Goal: Task Accomplishment & Management: Use online tool/utility

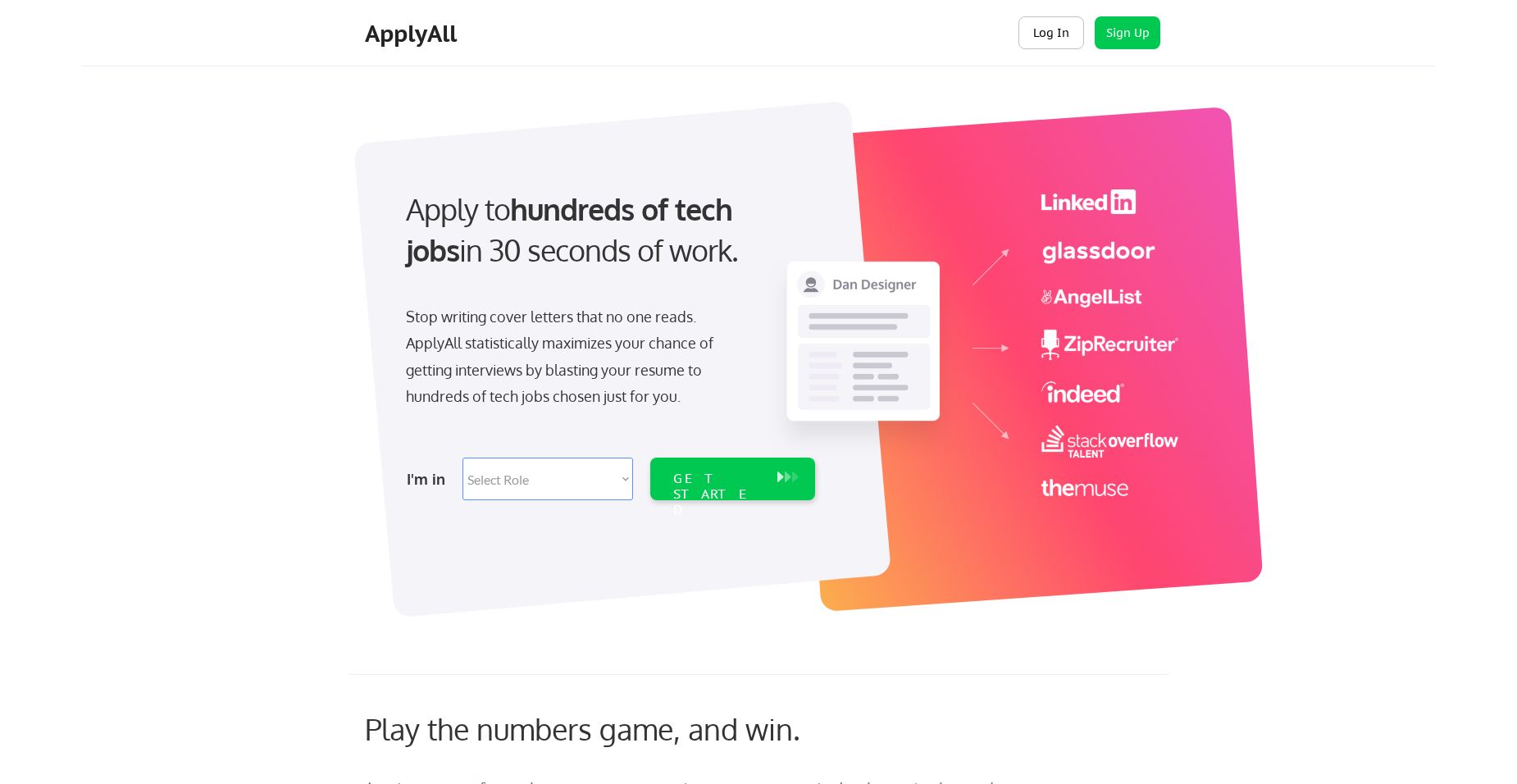
click at [1053, 44] on button "Log In" at bounding box center [1050, 32] width 66 height 32
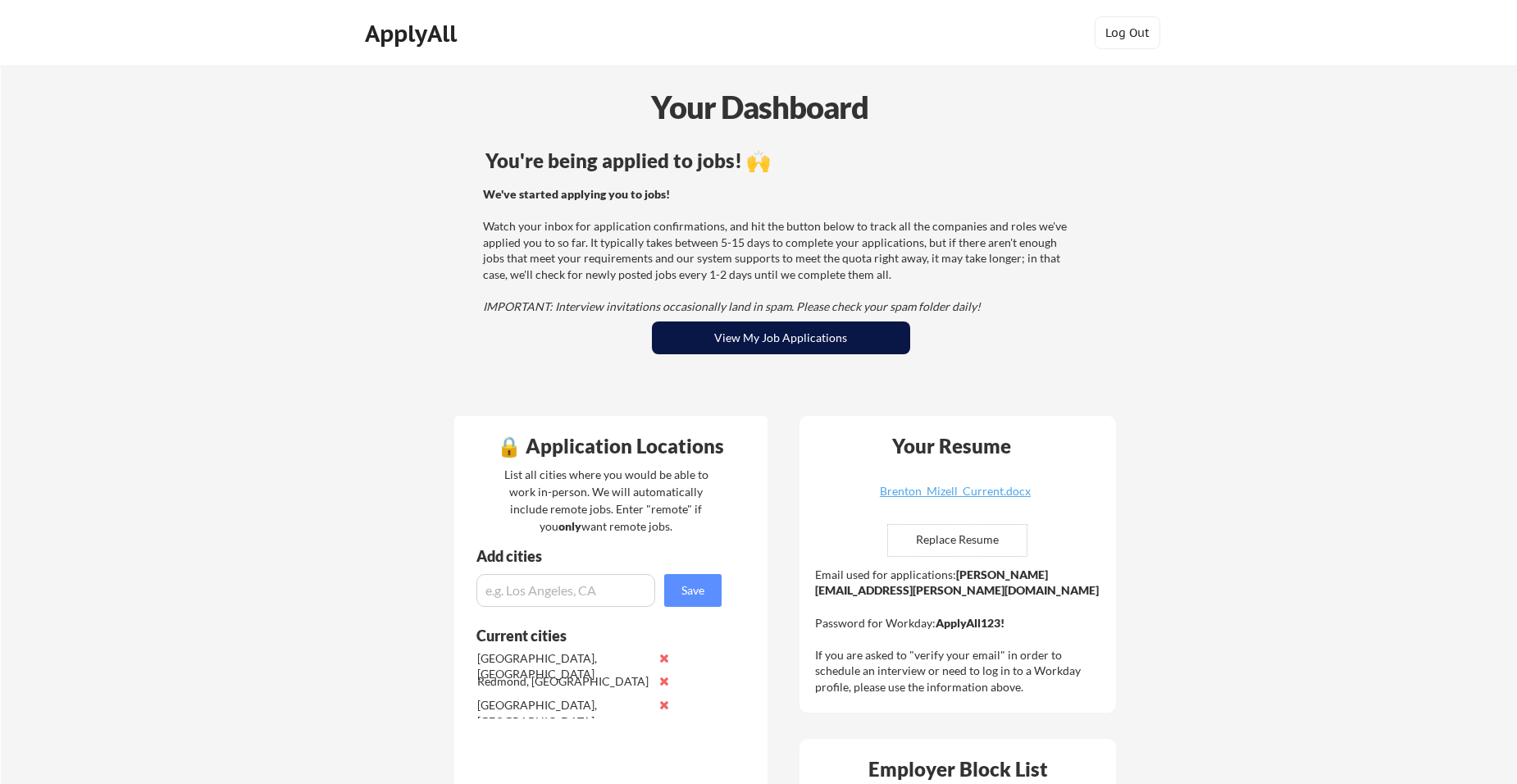
click at [736, 344] on button "View My Job Applications" at bounding box center [781, 337] width 259 height 32
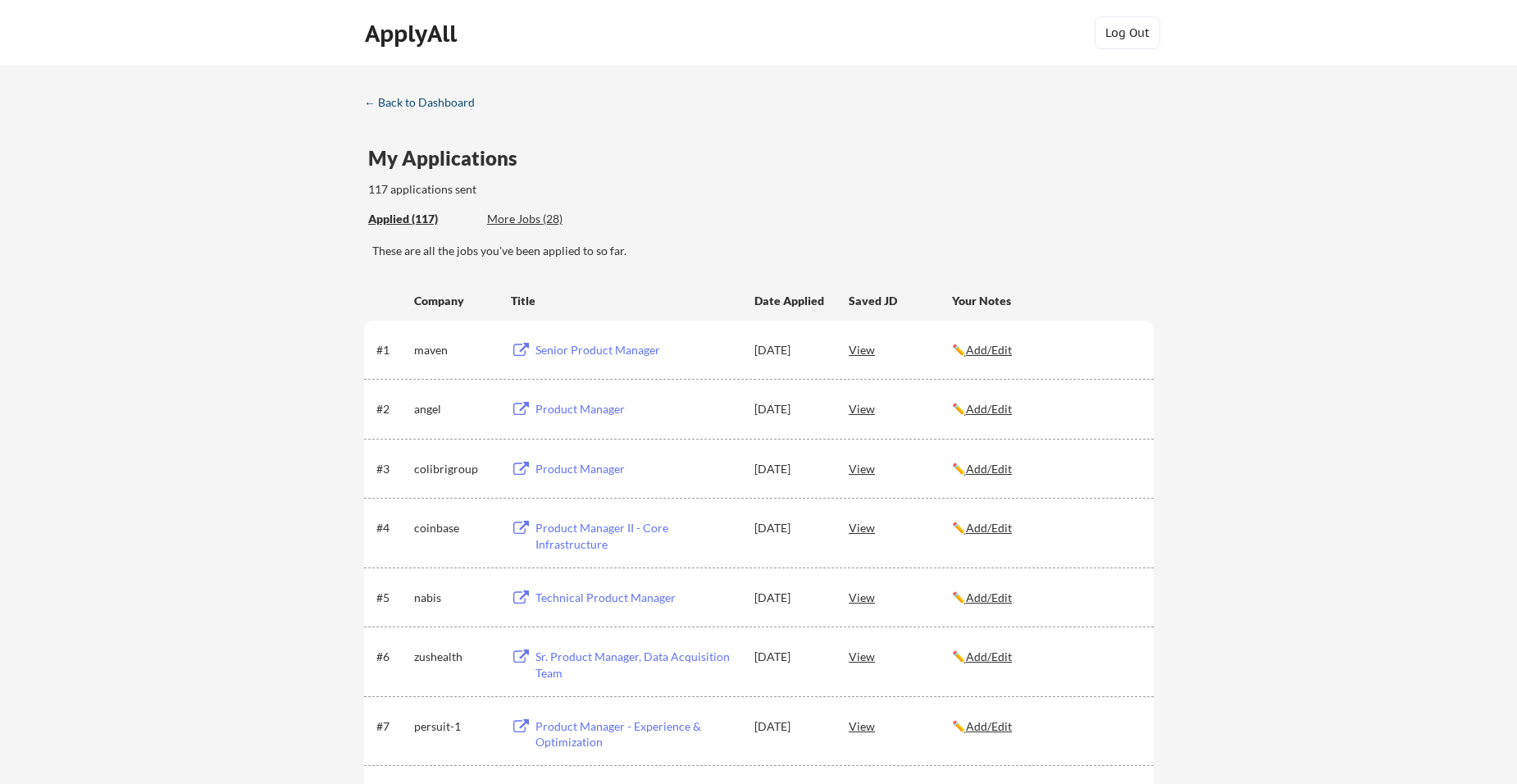
click at [396, 111] on link "← Back to Dashboard" at bounding box center [425, 104] width 123 height 16
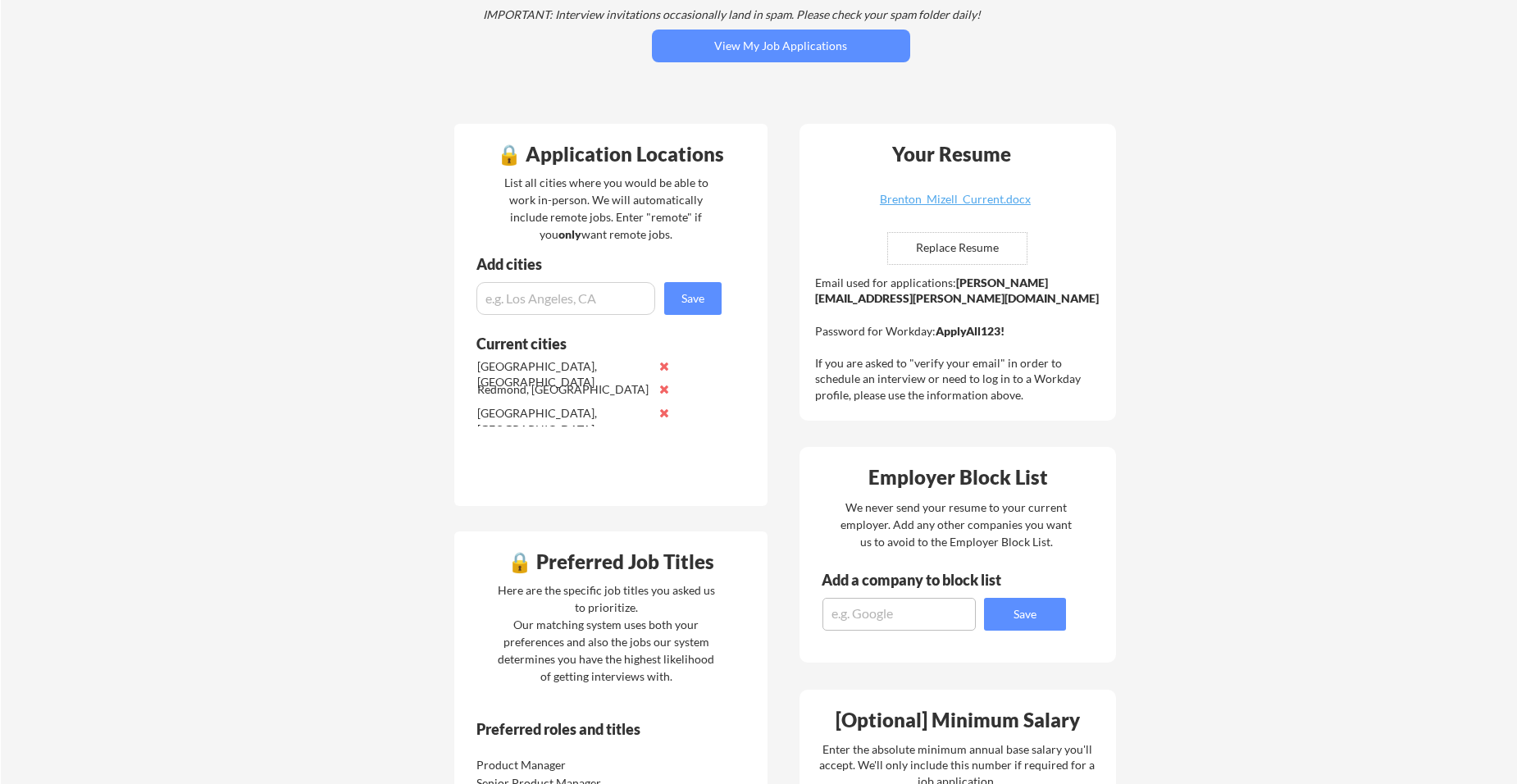
scroll to position [328, 0]
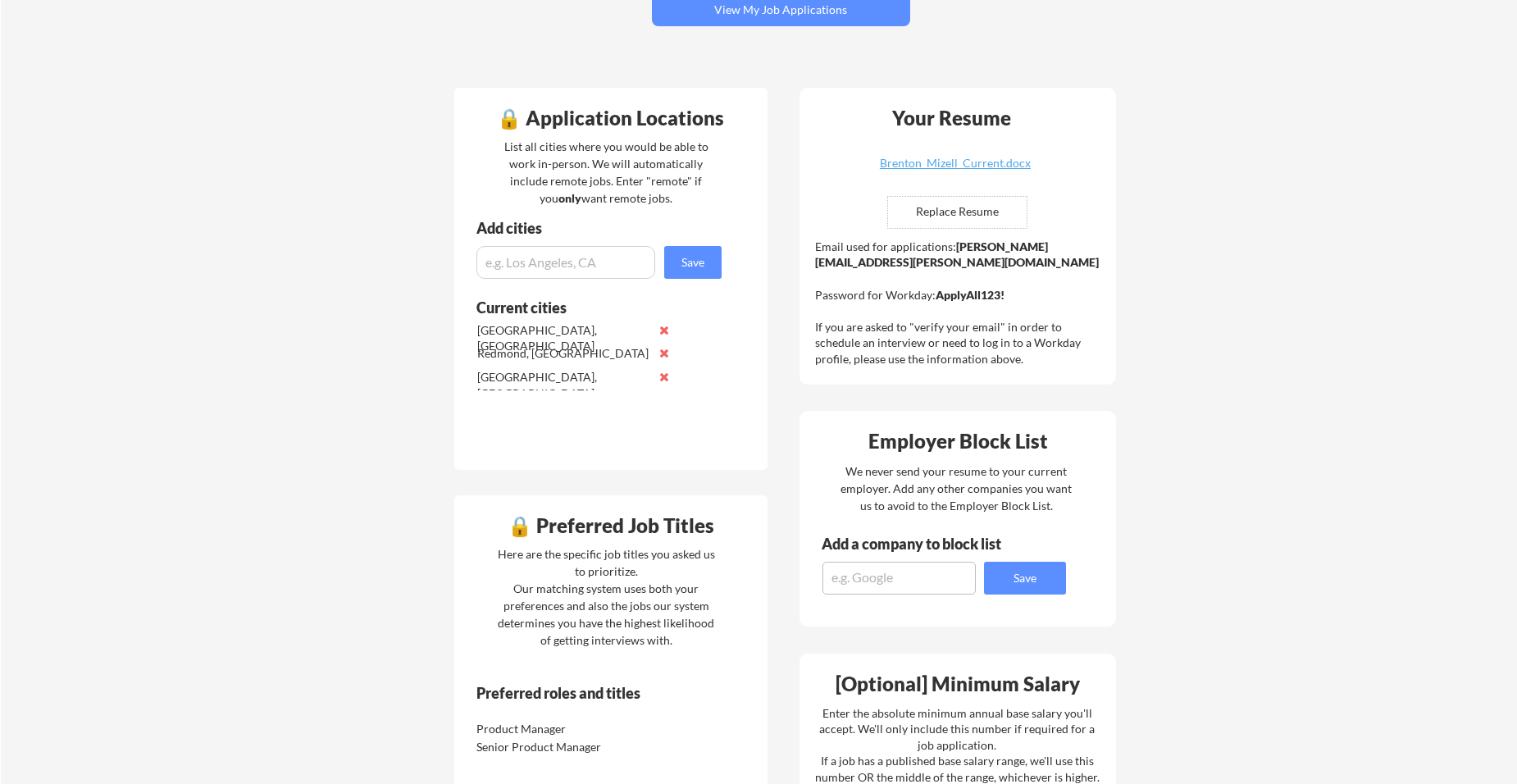
click at [969, 205] on input "file" at bounding box center [957, 212] width 139 height 31
type input "C:\fakepath\Brenton_Mizell_Current.docx"
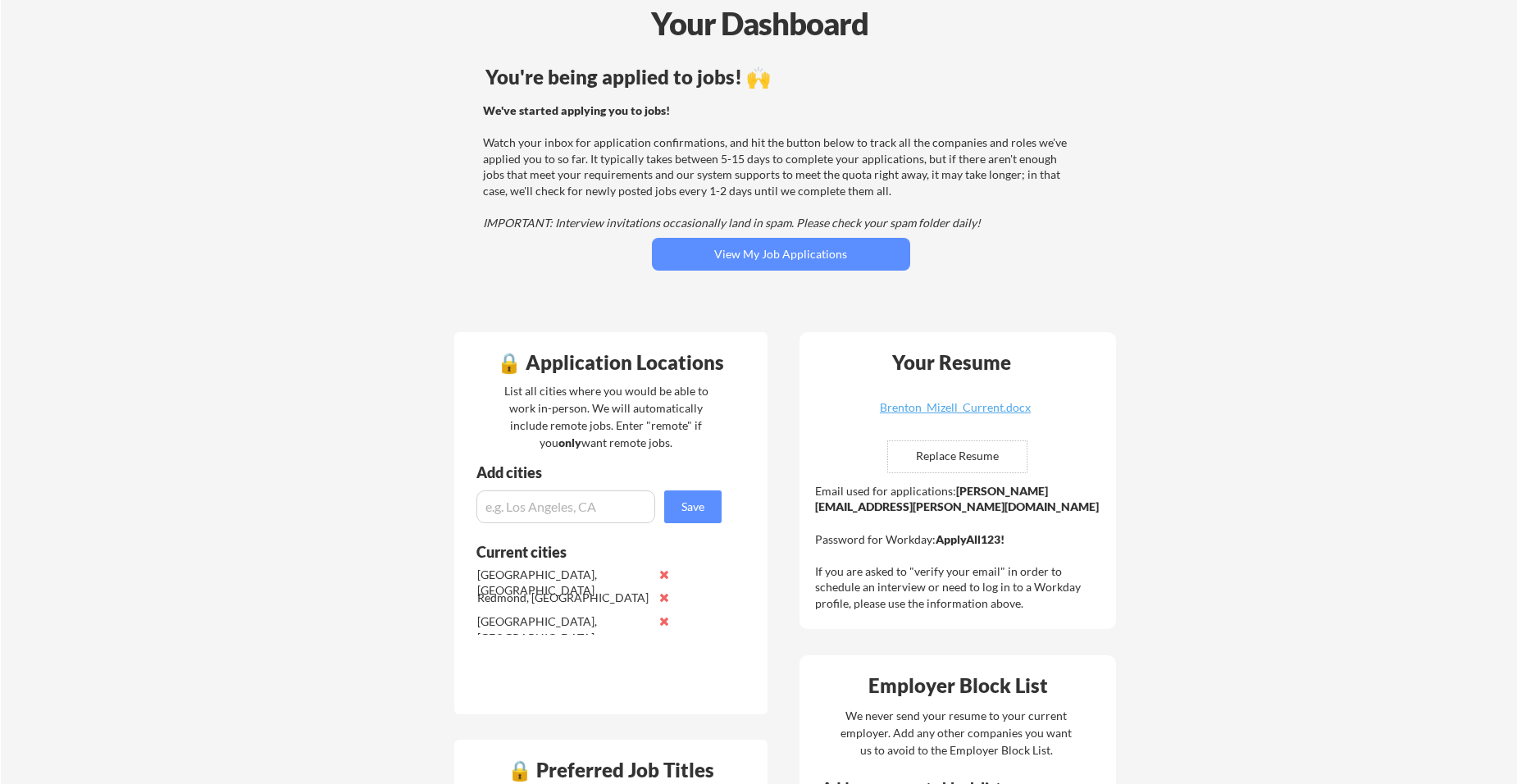
scroll to position [0, 0]
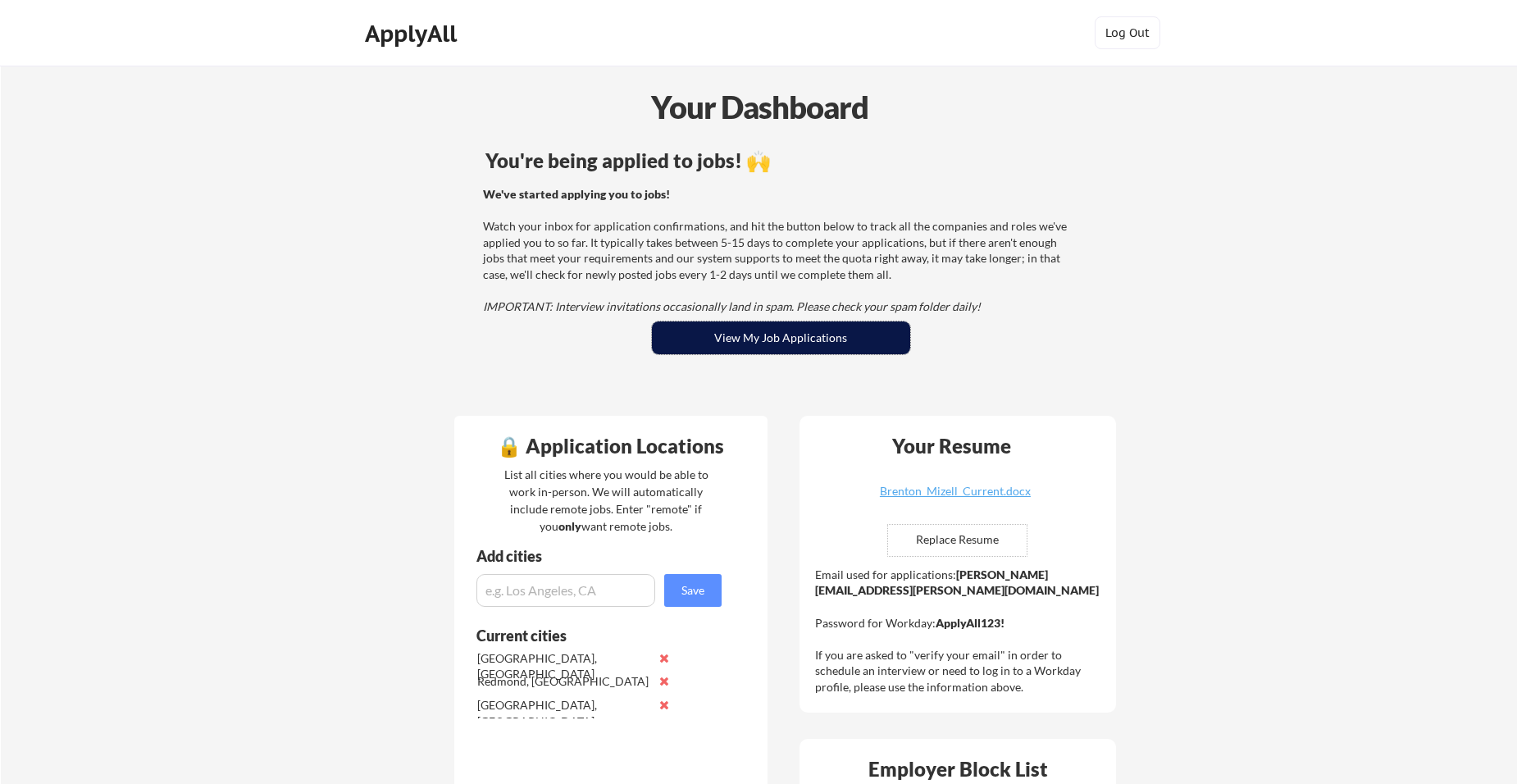
click at [788, 348] on button "View My Job Applications" at bounding box center [781, 337] width 259 height 32
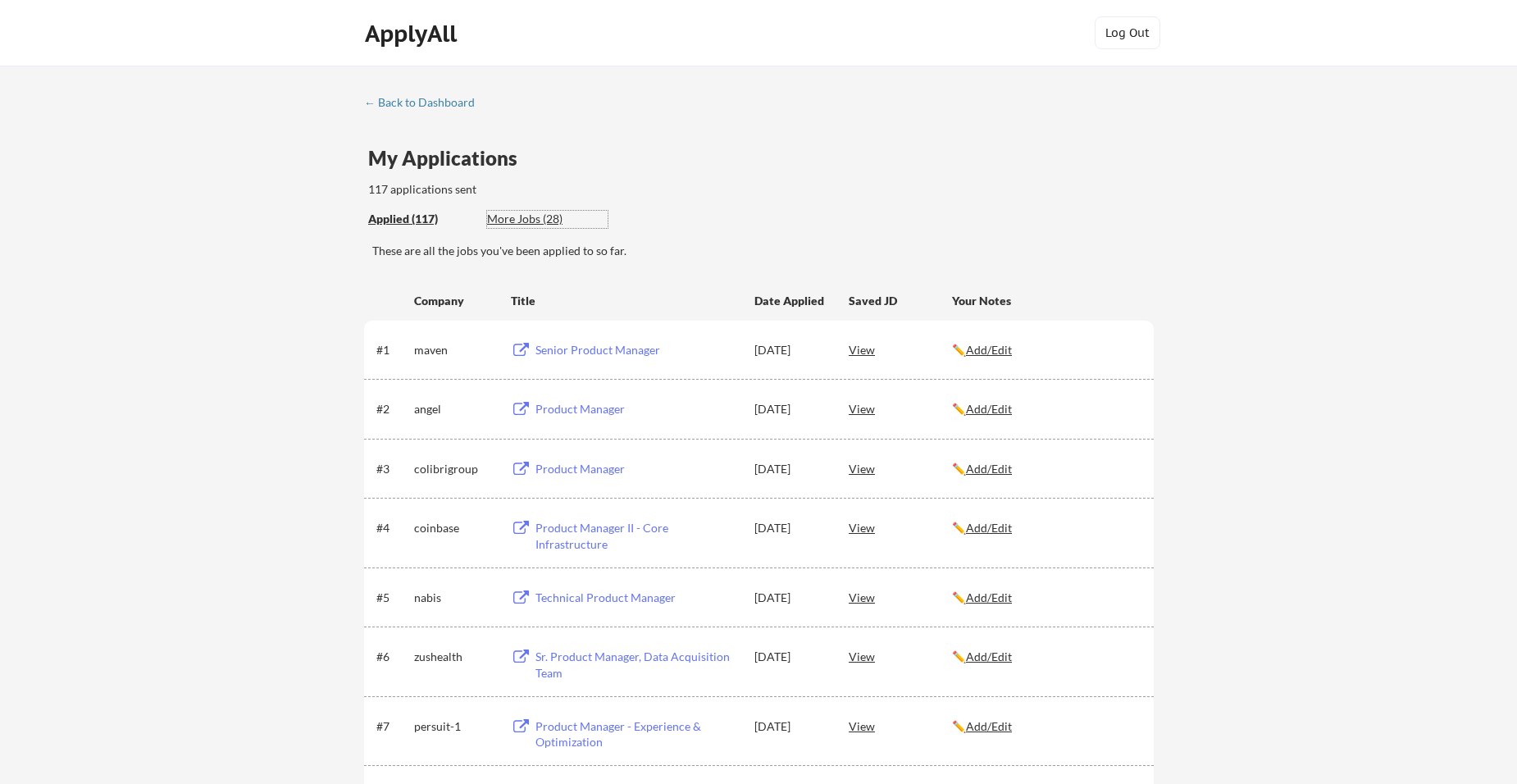
click at [524, 218] on div "More Jobs (28)" at bounding box center [547, 219] width 121 height 16
